Goal: Task Accomplishment & Management: Use online tool/utility

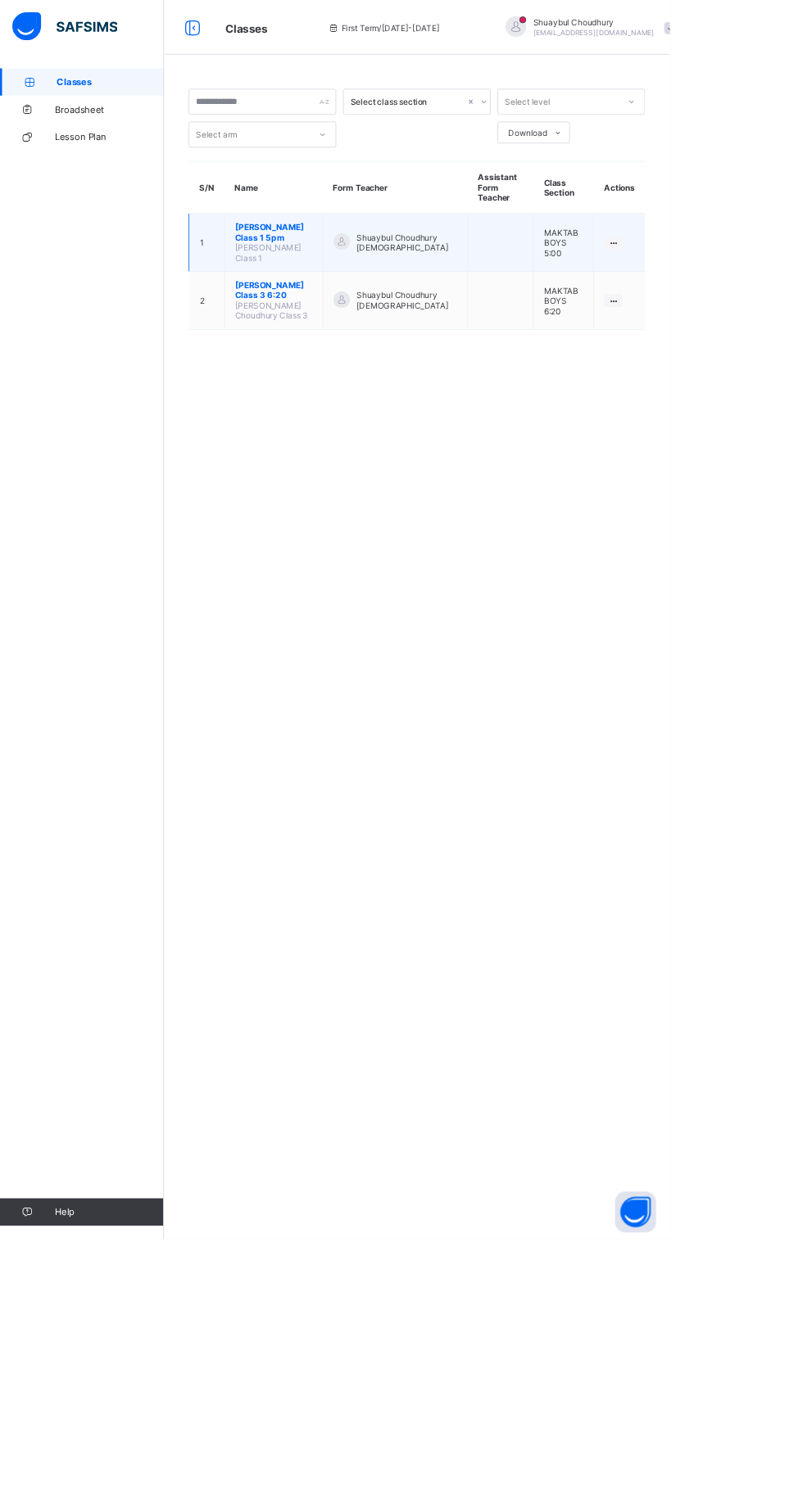
click at [310, 278] on span "[PERSON_NAME] Class 1 5pm" at bounding box center [328, 278] width 93 height 25
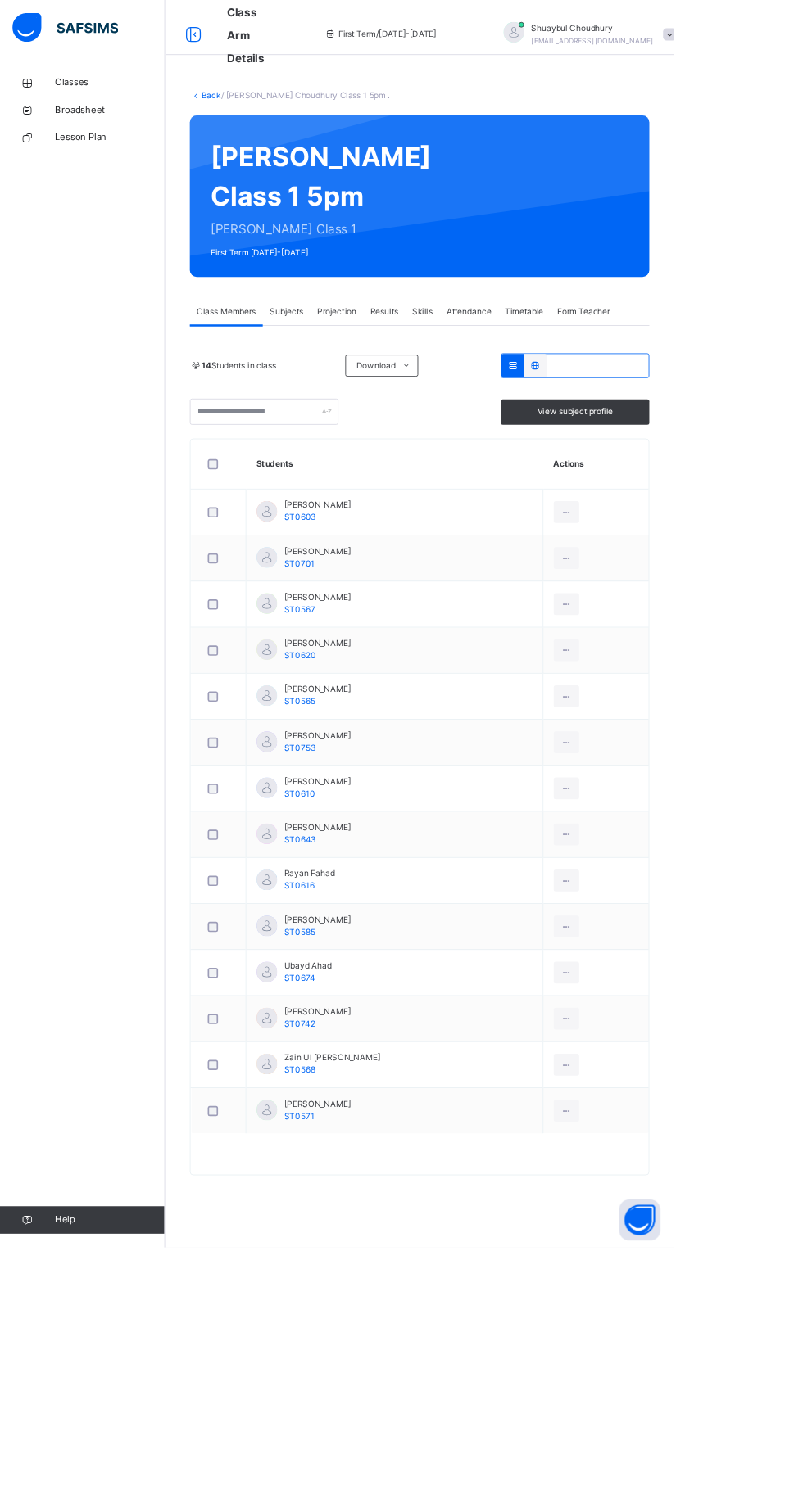
click at [556, 387] on div "Attendance" at bounding box center [558, 371] width 70 height 33
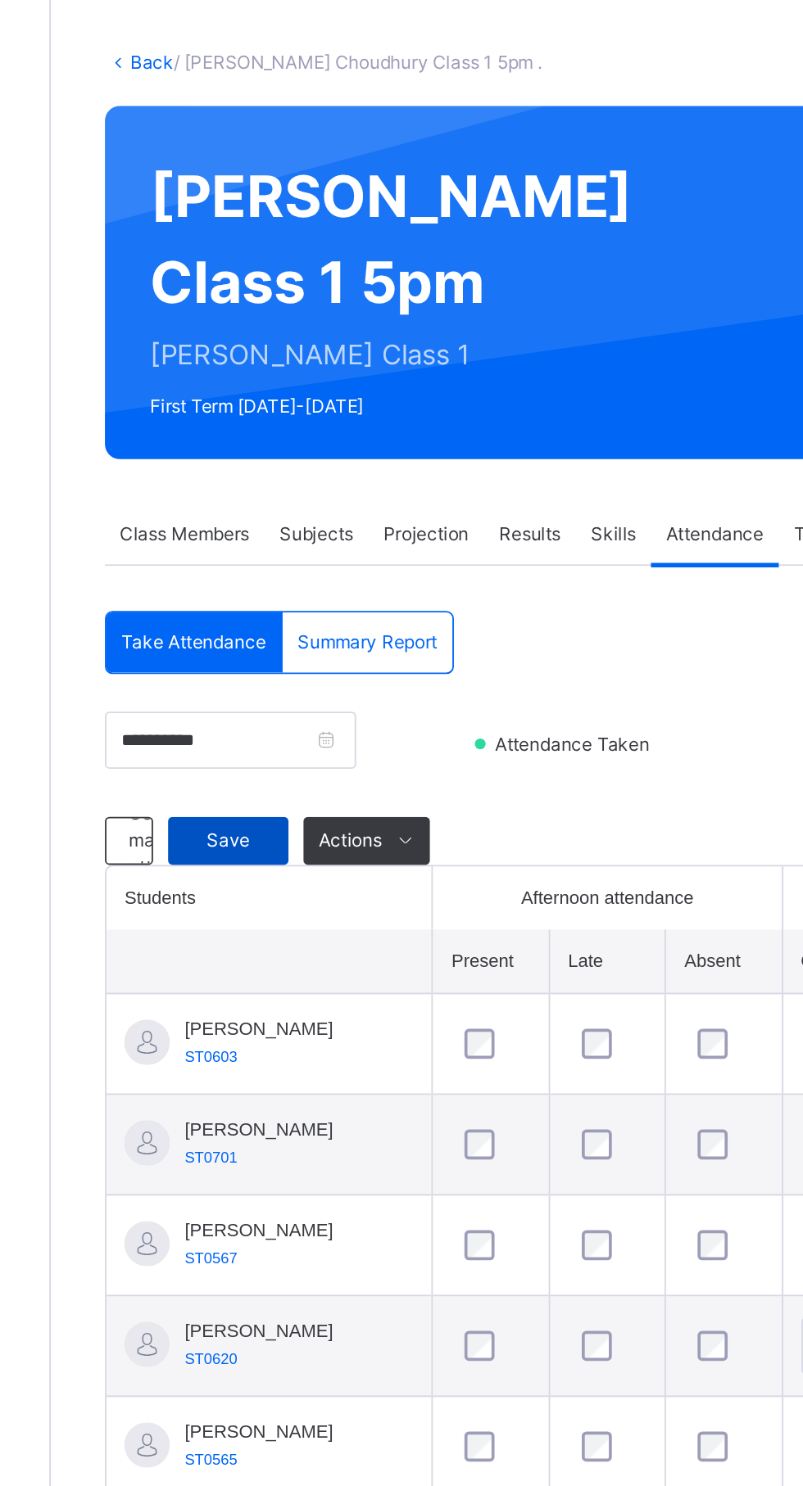
click at [293, 551] on div "Save" at bounding box center [293, 538] width 66 height 26
